Goal: Check status: Check status

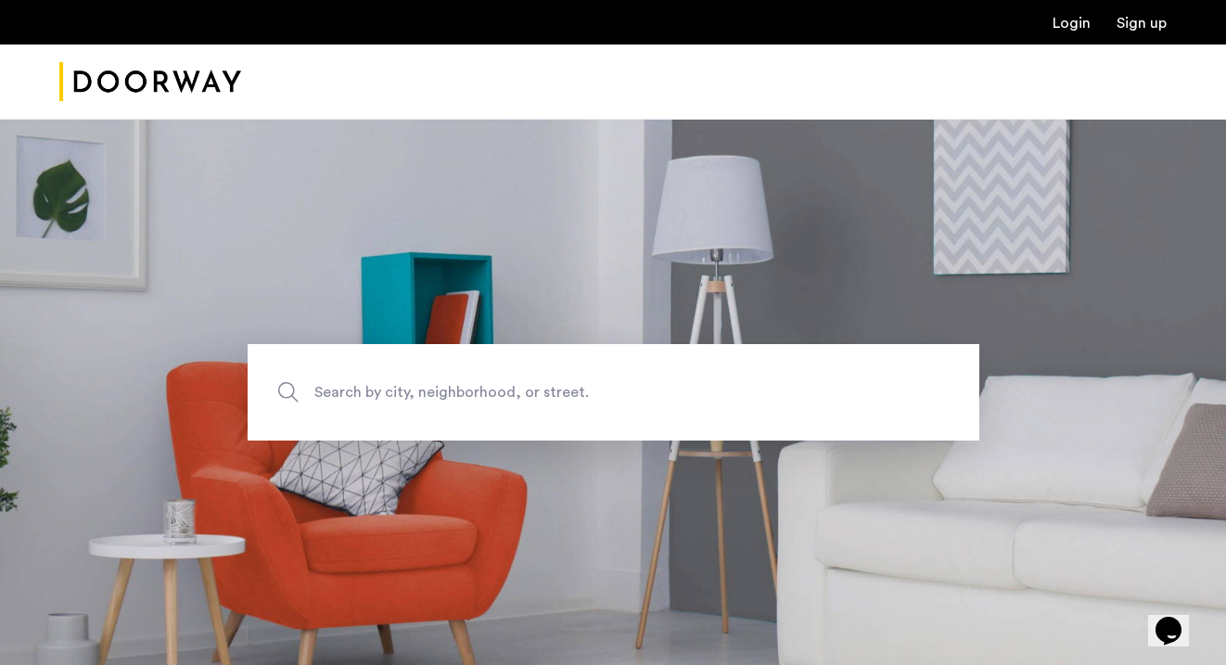
click at [1076, 24] on link "Login" at bounding box center [1071, 23] width 38 height 15
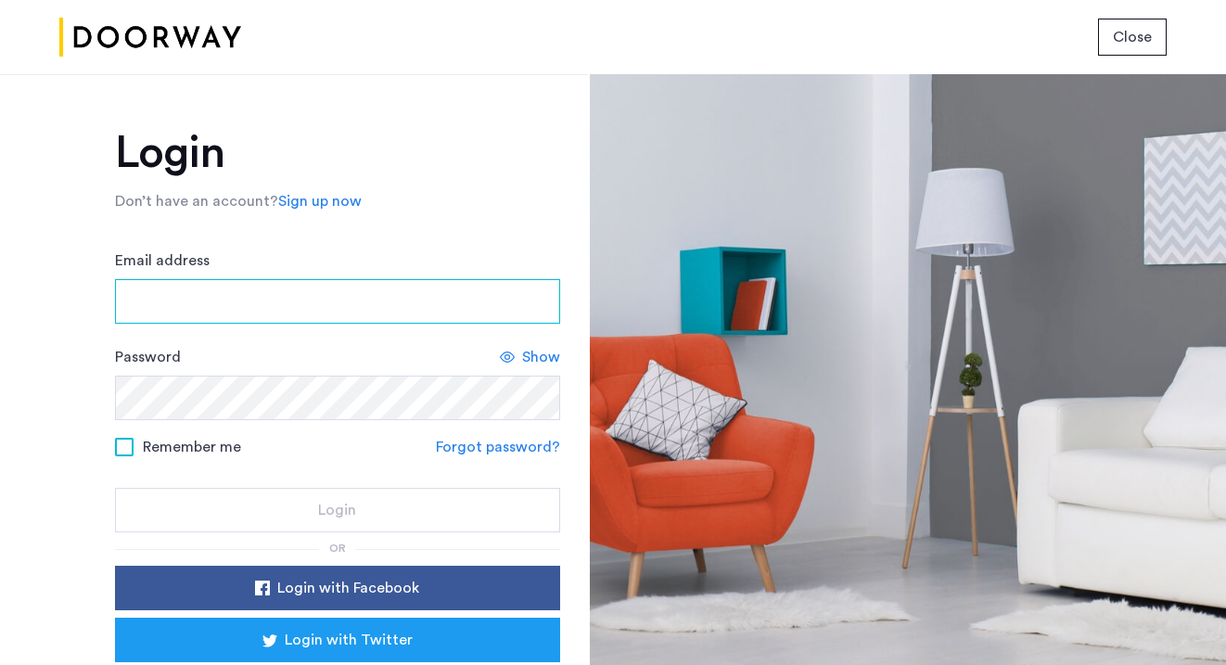
click at [484, 297] on input "Email address" at bounding box center [337, 301] width 445 height 45
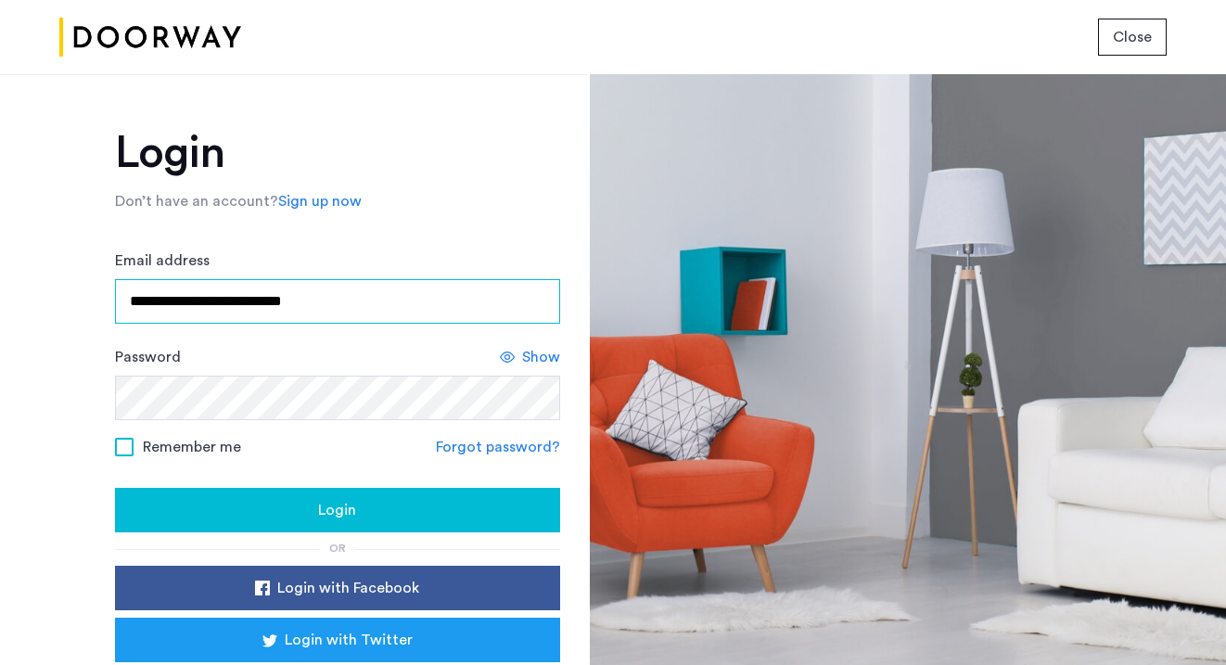
type input "**********"
click at [363, 517] on div "Login" at bounding box center [337, 510] width 415 height 22
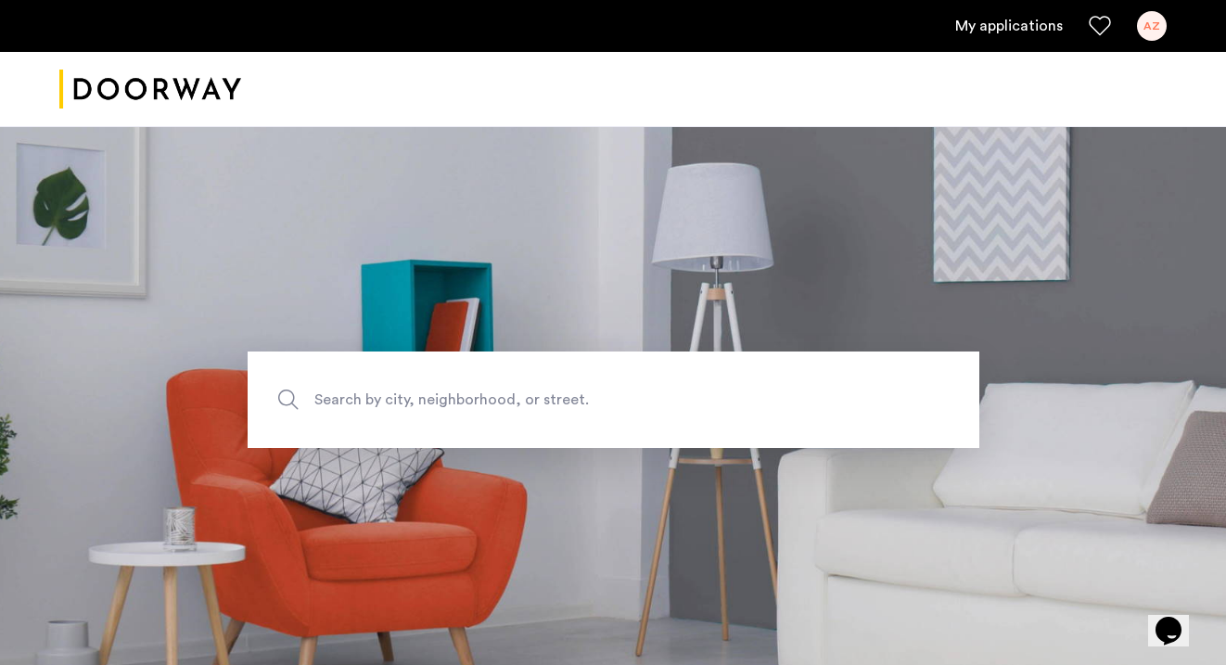
click at [1148, 19] on div "AZ" at bounding box center [1152, 26] width 30 height 30
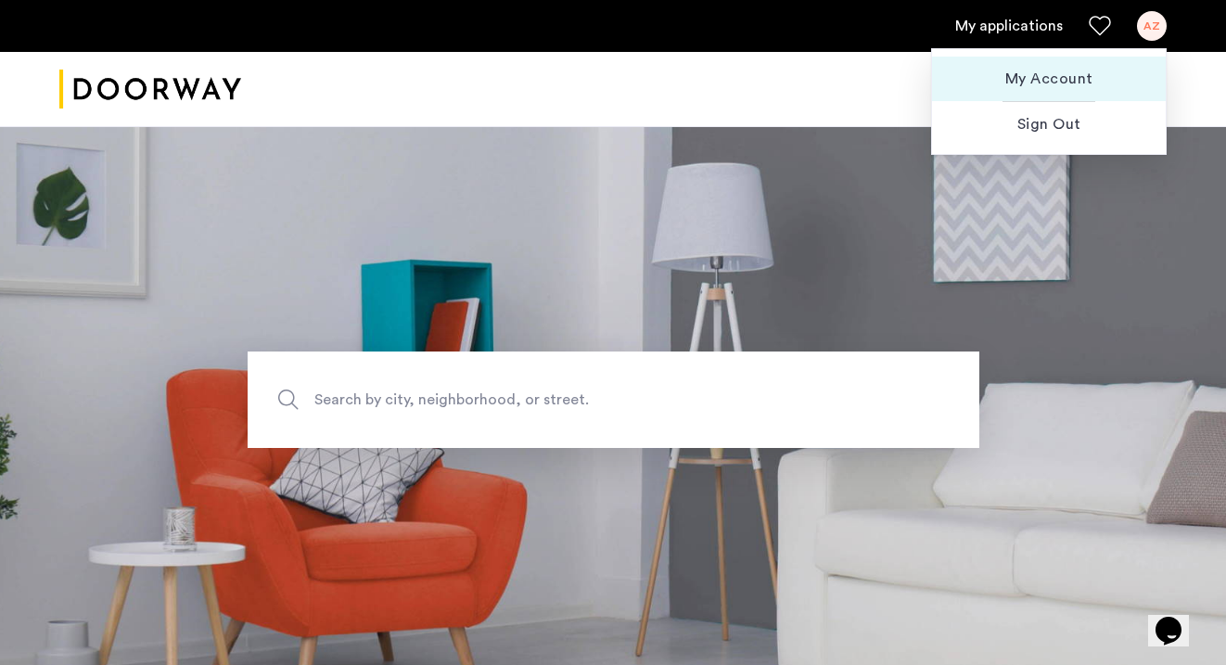
click at [1072, 80] on span "My Account" at bounding box center [1049, 79] width 204 height 22
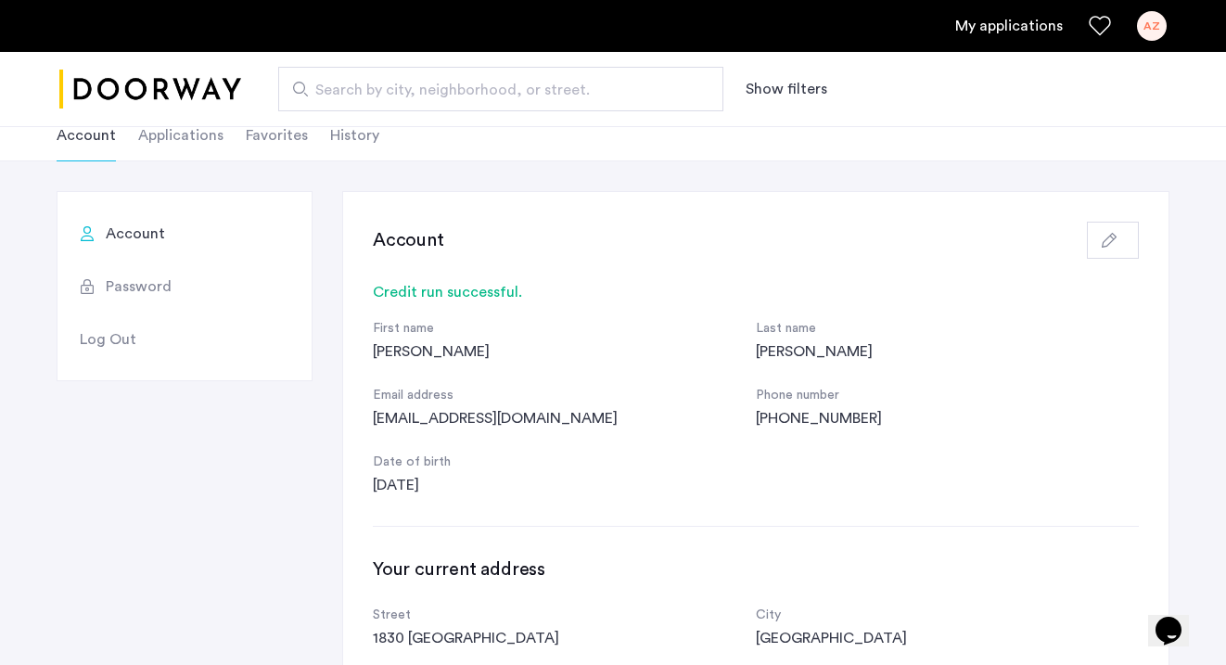
scroll to position [109, 0]
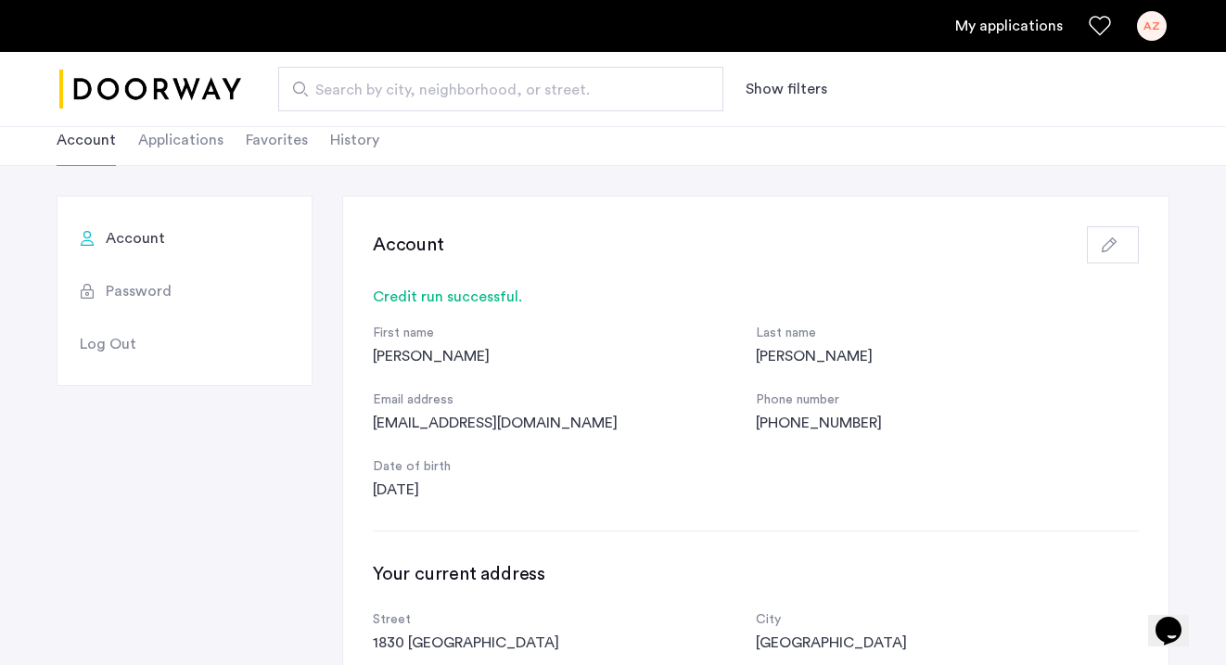
click at [207, 143] on li "Applications" at bounding box center [180, 140] width 85 height 52
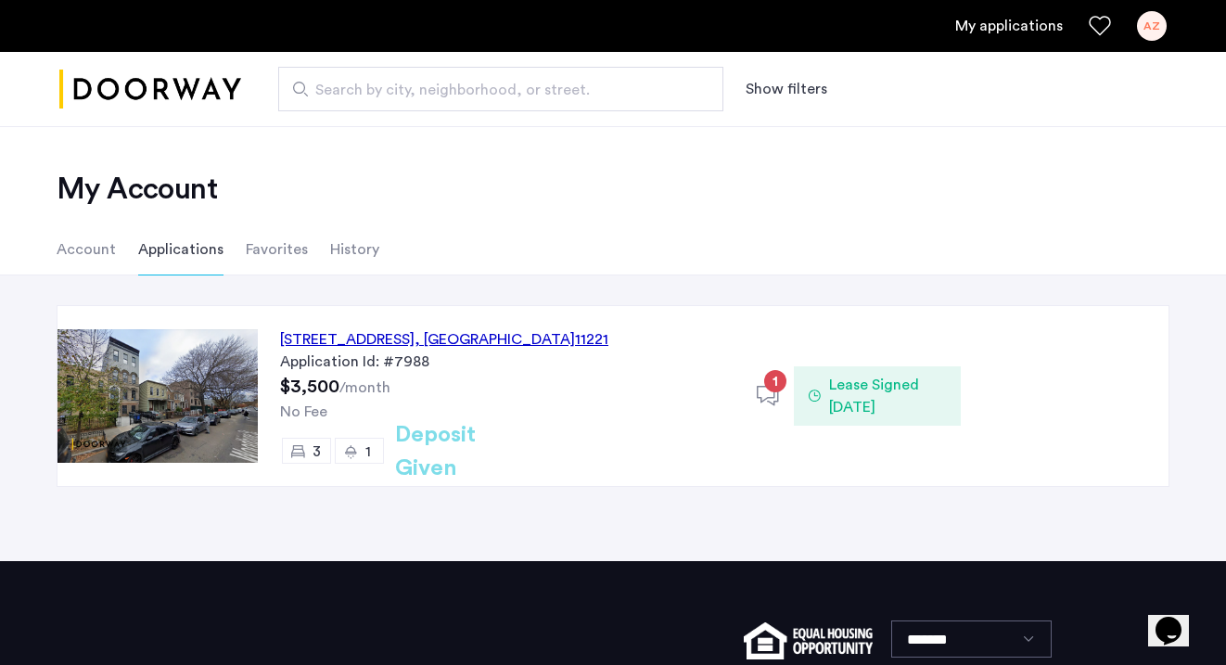
click at [819, 395] on icon at bounding box center [814, 395] width 12 height 15
click at [880, 392] on span "Lease Signed [DATE]" at bounding box center [887, 396] width 117 height 45
click at [474, 454] on h2 "Deposit Given" at bounding box center [468, 451] width 147 height 67
click at [444, 339] on div "[STREET_ADDRESS]" at bounding box center [444, 339] width 328 height 22
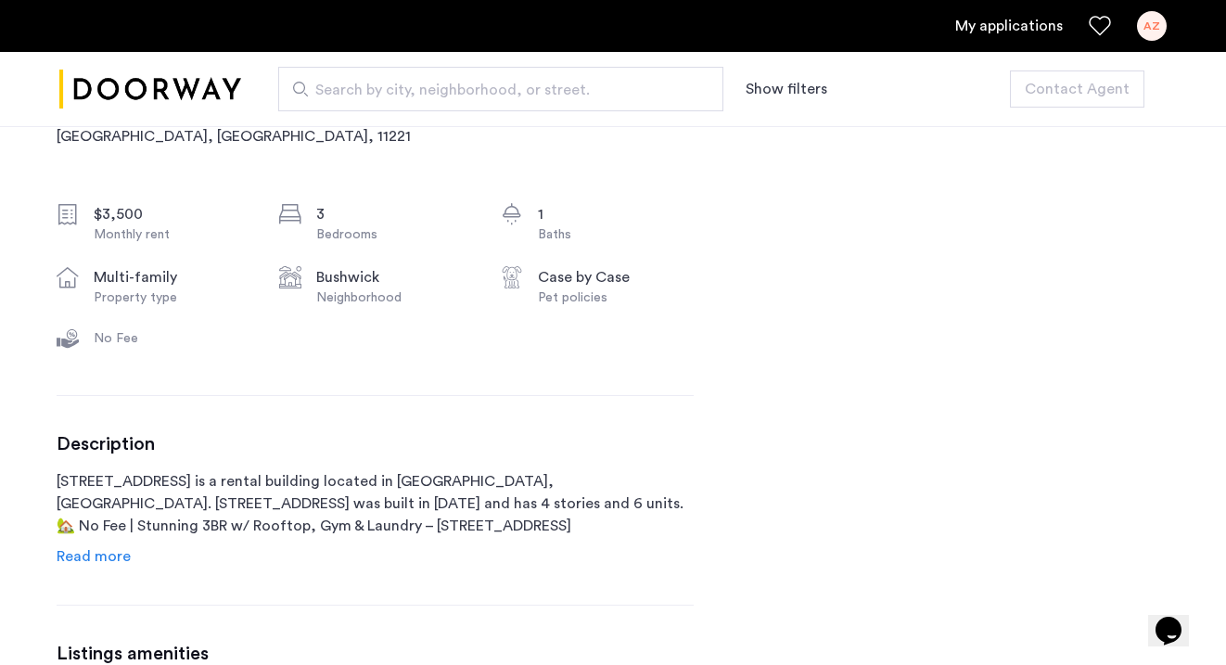
scroll to position [641, 0]
click at [82, 550] on span "Read more" at bounding box center [94, 554] width 74 height 15
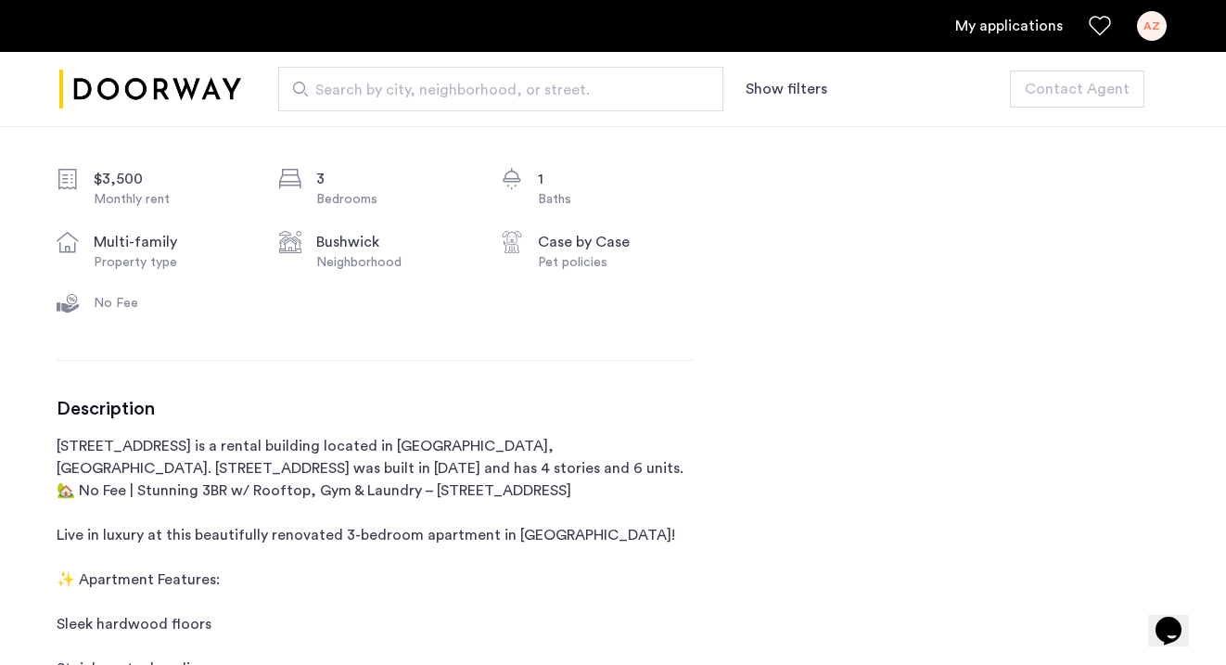
scroll to position [0, 0]
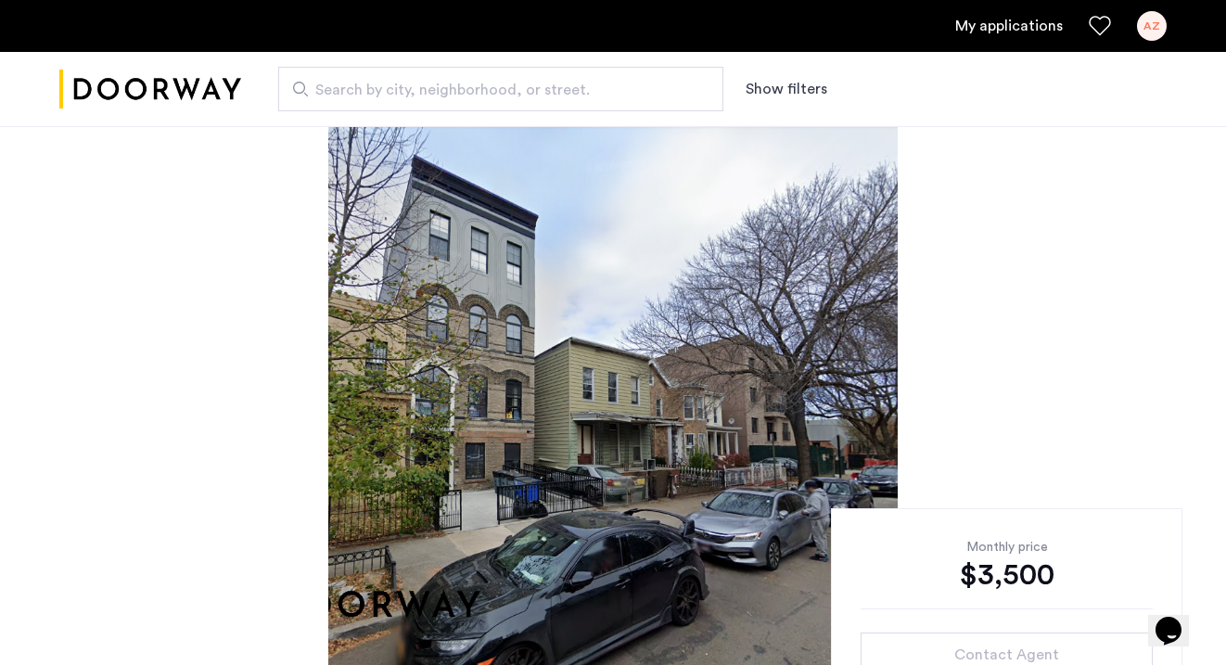
click at [1032, 28] on link "My applications" at bounding box center [1009, 26] width 108 height 22
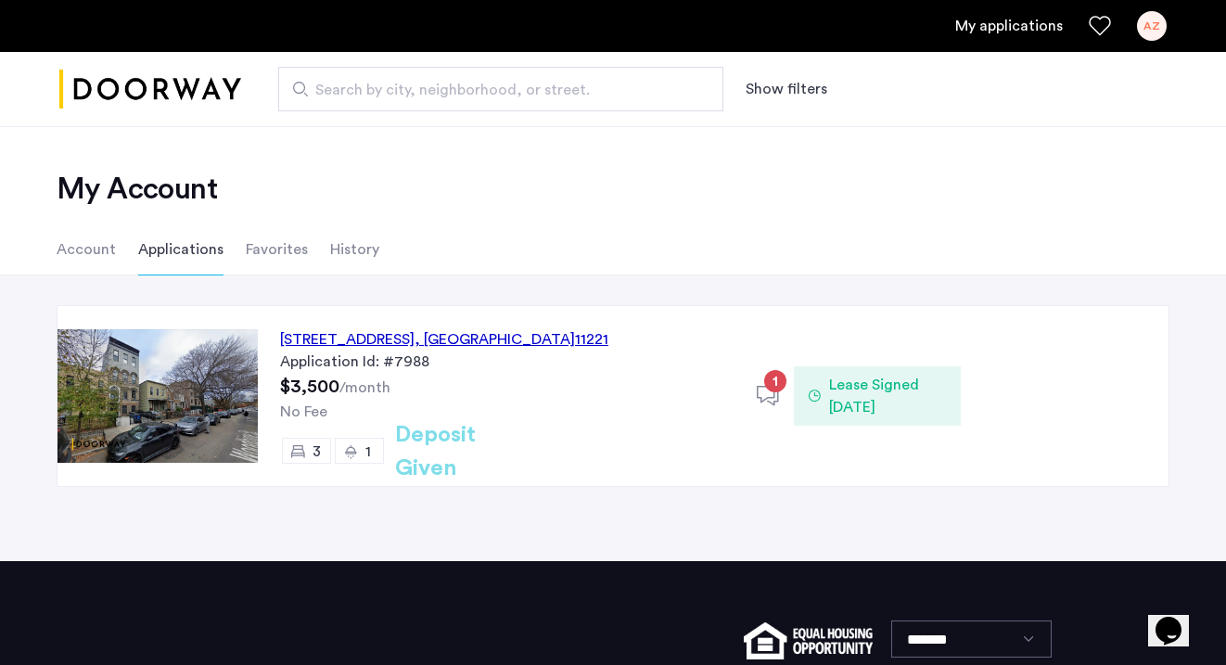
click at [775, 377] on span "1" at bounding box center [775, 381] width 22 height 22
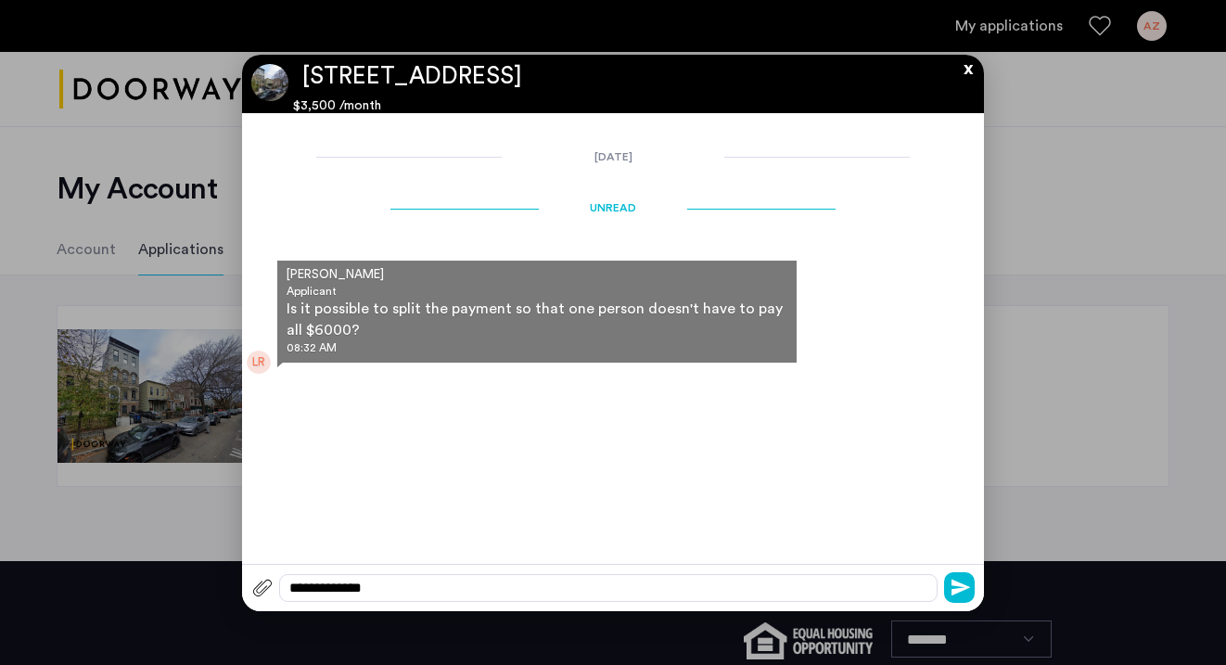
click at [967, 68] on button "x" at bounding box center [963, 65] width 28 height 20
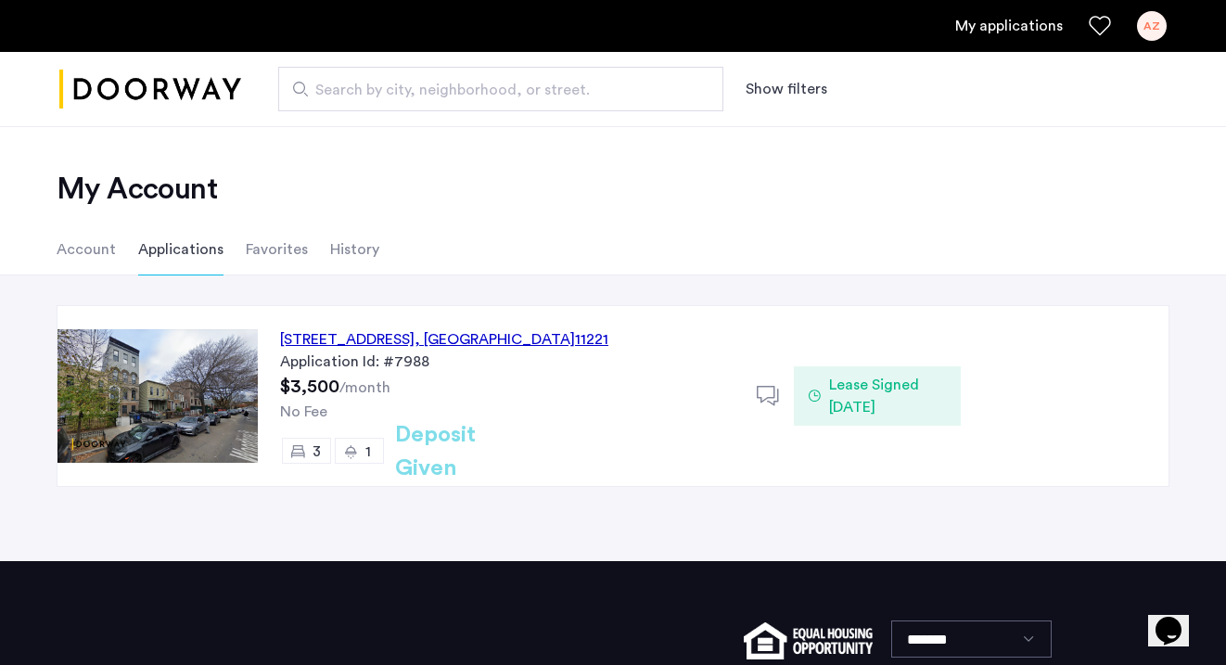
click at [991, 28] on link "My applications" at bounding box center [1009, 26] width 108 height 22
click at [1053, 21] on link "My applications" at bounding box center [1009, 26] width 108 height 22
click at [895, 389] on span "Lease Signed [DATE]" at bounding box center [887, 396] width 117 height 45
click at [898, 379] on span "Lease Signed [DATE]" at bounding box center [887, 396] width 117 height 45
click at [440, 454] on h2 "Deposit Given" at bounding box center [468, 451] width 147 height 67
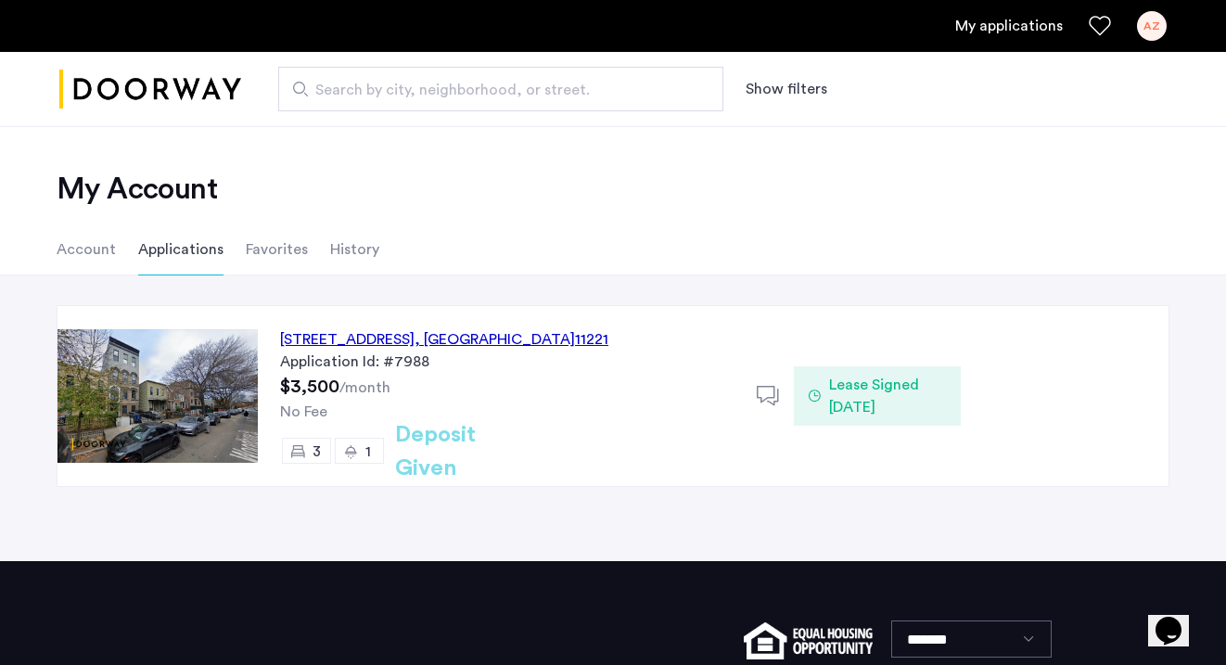
click at [92, 251] on li "Account" at bounding box center [86, 249] width 59 height 52
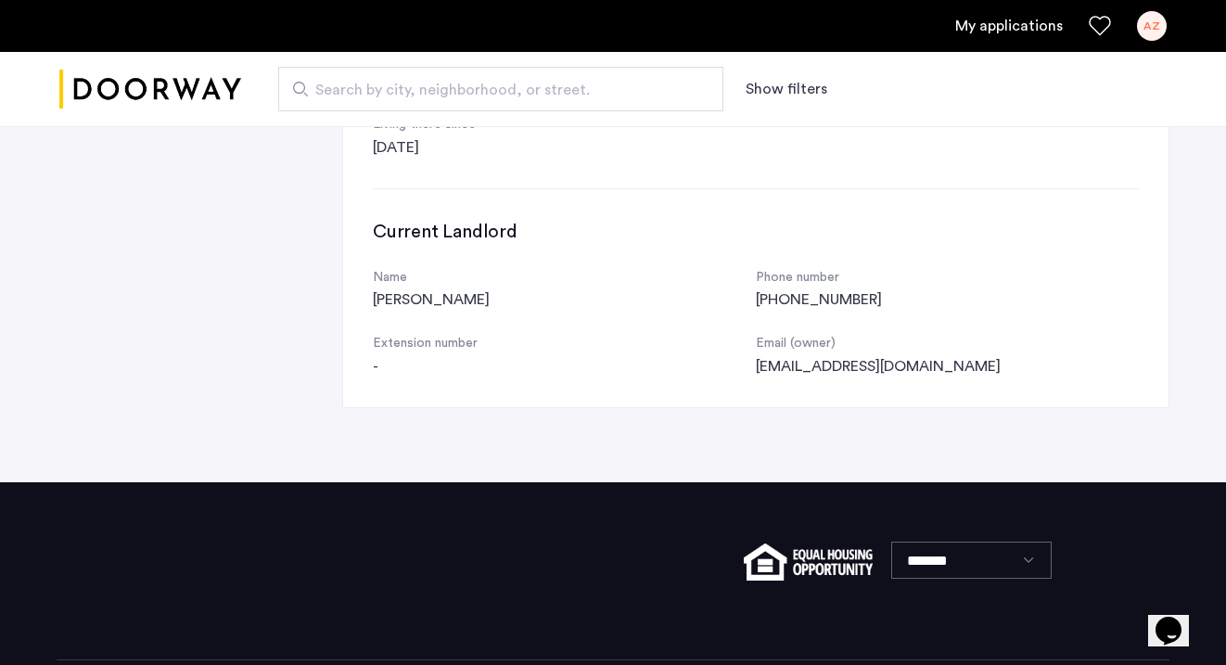
scroll to position [997, 0]
